Goal: Task Accomplishment & Management: Manage account settings

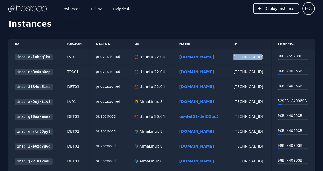
drag, startPoint x: 263, startPoint y: 55, endPoint x: 237, endPoint y: 57, distance: 26.0
click at [237, 57] on td "[TECHNICAL_ID]" at bounding box center [249, 56] width 44 height 15
copy div "[TECHNICAL_ID]"
click at [191, 55] on link "chinasptd.com" at bounding box center [196, 57] width 35 height 4
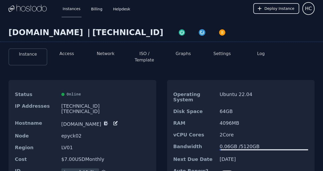
click at [113, 121] on icon at bounding box center [115, 123] width 4 height 4
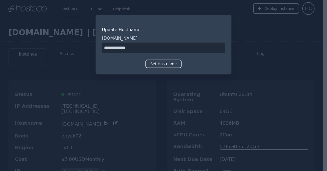
drag, startPoint x: 135, startPoint y: 47, endPoint x: 98, endPoint y: 47, distance: 36.9
click at [98, 47] on div "Update Hostname chinasptd.com Set Hostname" at bounding box center [163, 44] width 136 height 59
paste input "**********"
type input "**********"
click at [158, 63] on button "Set Hostname" at bounding box center [163, 63] width 36 height 8
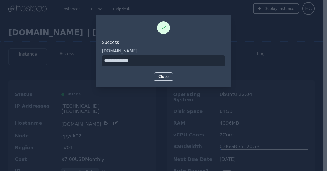
click at [161, 78] on button "Close" at bounding box center [164, 76] width 20 height 8
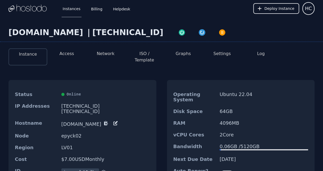
click at [105, 55] on button "Network" at bounding box center [106, 53] width 18 height 6
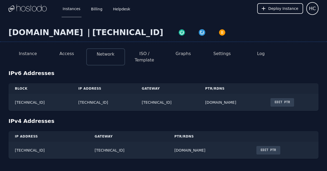
click at [294, 98] on button "Edit PTR" at bounding box center [282, 102] width 24 height 8
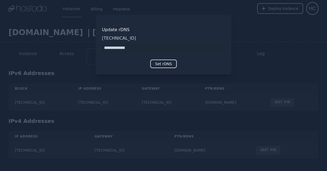
drag, startPoint x: 152, startPoint y: 49, endPoint x: 86, endPoint y: 49, distance: 65.5
click at [86, 49] on div "​ Update rDNS 2606:65c0:10:7a:8776:10c9:ec16:e8d1 Set rDNS" at bounding box center [163, 85] width 327 height 171
type input "**********"
click at [167, 63] on button "Set rDNS" at bounding box center [163, 63] width 26 height 8
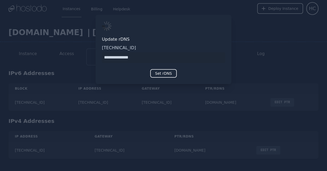
click at [215, 131] on div at bounding box center [163, 85] width 327 height 171
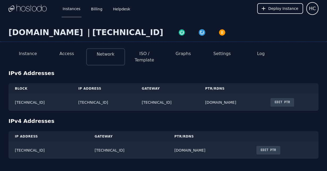
click at [259, 146] on button "Edit PTR" at bounding box center [268, 150] width 24 height 8
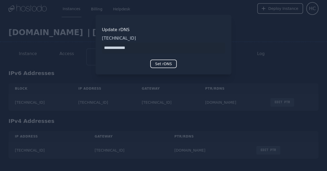
drag, startPoint x: 136, startPoint y: 47, endPoint x: 69, endPoint y: 48, distance: 66.3
click at [69, 48] on div "​ Update rDNS 158.51.124.27 Set rDNS" at bounding box center [163, 85] width 327 height 171
type input "**********"
click at [159, 66] on button "Set rDNS" at bounding box center [163, 63] width 26 height 8
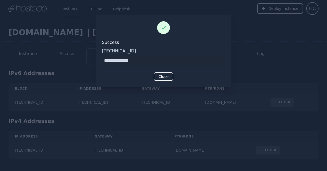
click at [147, 120] on div at bounding box center [163, 85] width 327 height 171
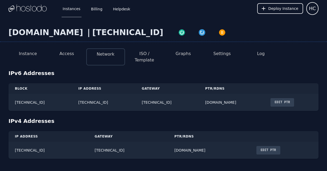
click at [142, 57] on button "ISO / Template" at bounding box center [144, 56] width 30 height 13
click at [145, 52] on button "ISO / Template" at bounding box center [144, 56] width 30 height 13
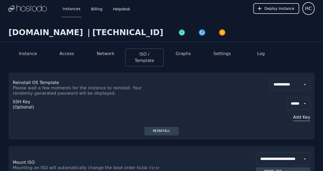
click at [68, 57] on button "Access" at bounding box center [66, 53] width 15 height 6
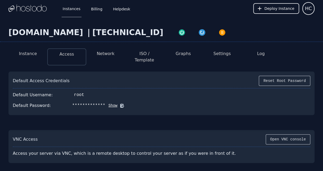
click at [156, 53] on button "ISO / Template" at bounding box center [144, 56] width 30 height 13
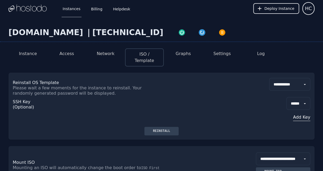
click at [271, 78] on select "**********" at bounding box center [289, 84] width 41 height 13
select select "**"
click at [269, 78] on select "**********" at bounding box center [289, 84] width 41 height 13
click at [162, 120] on div "**********" at bounding box center [161, 105] width 306 height 67
click at [163, 129] on div "Reinstall" at bounding box center [162, 131] width 26 height 4
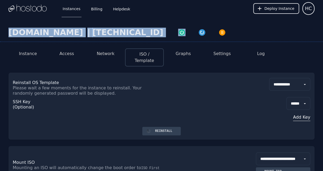
drag, startPoint x: 132, startPoint y: 32, endPoint x: 7, endPoint y: 33, distance: 124.1
click at [7, 33] on div "9mailwest00.net | 158.51.124.27" at bounding box center [161, 35] width 323 height 14
copy div "9mailwest00.net | 158.51.124.27"
click at [92, 28] on div "[TECHNICAL_ID]" at bounding box center [127, 33] width 71 height 10
click at [92, 30] on div "[TECHNICAL_ID]" at bounding box center [127, 33] width 71 height 10
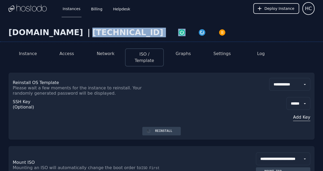
drag, startPoint x: 129, startPoint y: 32, endPoint x: 77, endPoint y: 32, distance: 51.7
click at [77, 32] on div "9mailwest00.net | 158.51.124.27" at bounding box center [161, 35] width 323 height 14
copy div "[TECHNICAL_ID]"
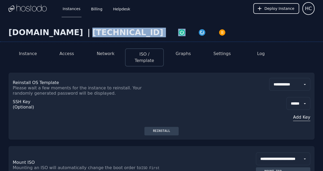
click at [71, 52] on button "Access" at bounding box center [66, 53] width 15 height 6
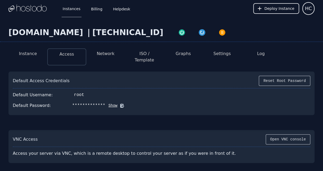
click at [107, 103] on button "Show" at bounding box center [111, 105] width 12 height 5
click at [128, 103] on icon at bounding box center [130, 105] width 4 height 4
click at [127, 103] on icon at bounding box center [129, 105] width 5 height 5
click at [128, 103] on icon at bounding box center [130, 105] width 4 height 4
click at [102, 55] on button "Network" at bounding box center [106, 53] width 18 height 6
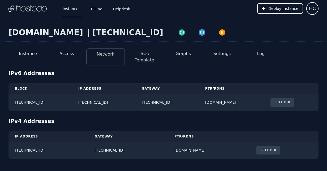
click at [154, 55] on button "ISO / Template" at bounding box center [144, 56] width 30 height 13
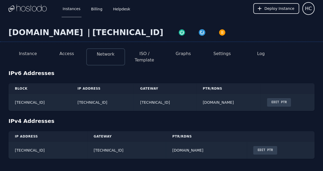
select select "**"
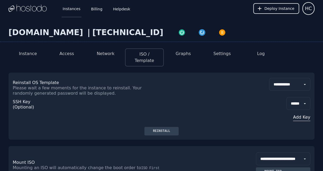
click at [72, 12] on link "Instances" at bounding box center [72, 9] width 20 height 18
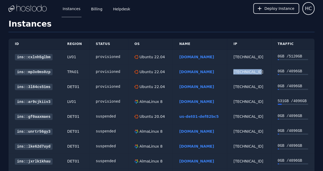
drag, startPoint x: 254, startPoint y: 70, endPoint x: 238, endPoint y: 71, distance: 16.5
click at [238, 71] on td "[TECHNICAL_ID]" at bounding box center [249, 71] width 44 height 15
copy div "[TECHNICAL_ID]"
click at [187, 56] on link "[DOMAIN_NAME]" at bounding box center [196, 57] width 35 height 4
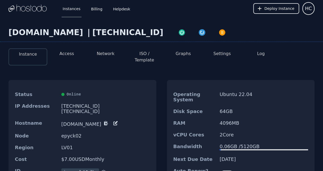
click at [149, 53] on button "ISO / Template" at bounding box center [144, 56] width 30 height 13
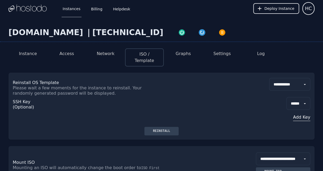
click at [305, 78] on select "**********" at bounding box center [289, 84] width 41 height 13
select select "**"
click at [269, 78] on select "**********" at bounding box center [289, 84] width 41 height 13
click at [151, 129] on div "Reinstall" at bounding box center [162, 131] width 26 height 4
click at [68, 53] on button "Access" at bounding box center [66, 53] width 15 height 6
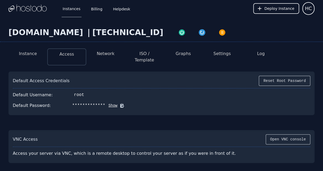
click at [105, 103] on button "Show" at bounding box center [111, 105] width 12 height 5
click at [127, 103] on icon at bounding box center [129, 105] width 5 height 5
